Goal: Information Seeking & Learning: Check status

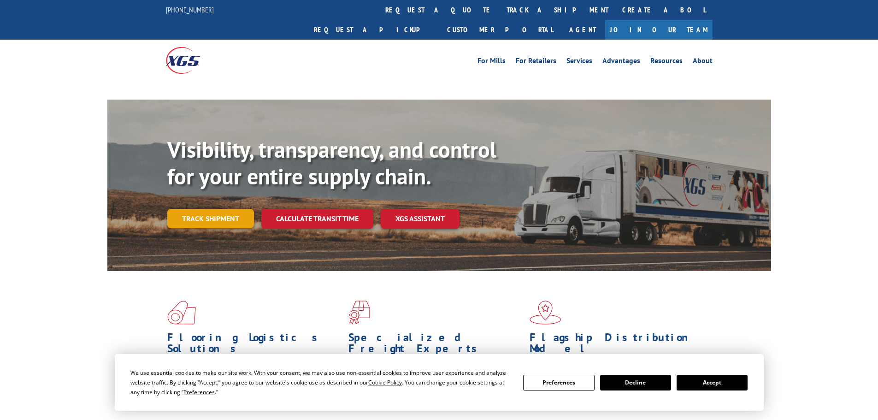
click at [222, 209] on link "Track shipment" at bounding box center [210, 218] width 87 height 19
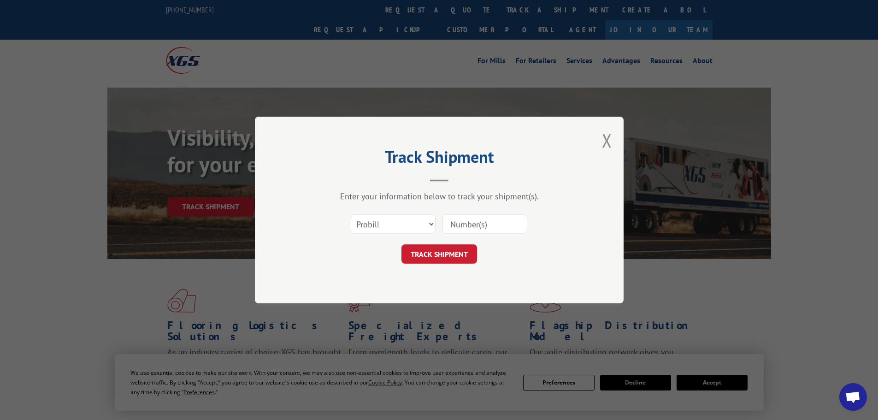
click at [396, 223] on select "Select category... Probill BOL PO" at bounding box center [393, 223] width 85 height 19
select select "po"
click at [351, 214] on select "Select category... Probill BOL PO" at bounding box center [393, 223] width 85 height 19
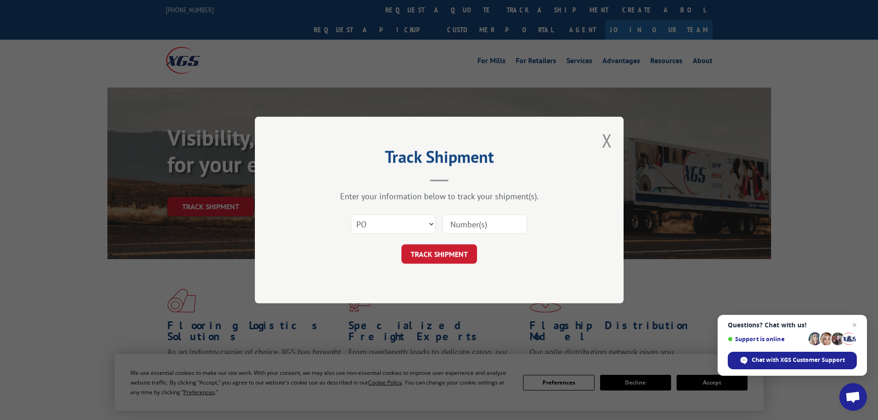
paste input "29522282"
type input "29522282"
click at [435, 249] on button "TRACK SHIPMENT" at bounding box center [439, 253] width 76 height 19
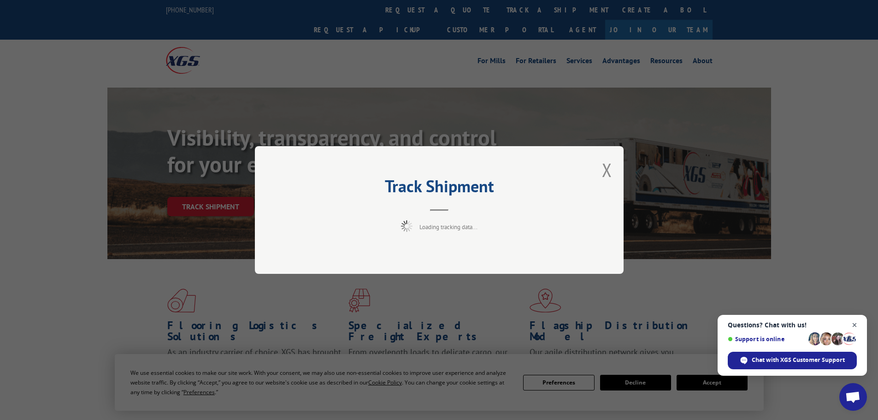
click at [855, 327] on span "Close chat" at bounding box center [855, 325] width 12 height 12
